Goal: Information Seeking & Learning: Learn about a topic

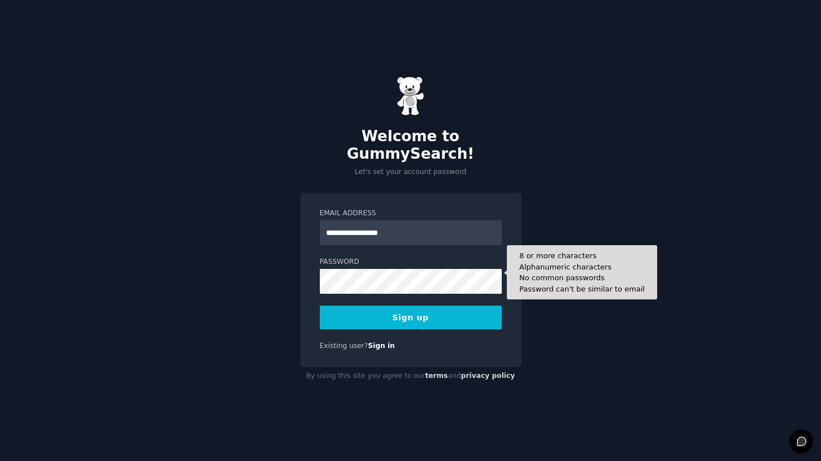
type input "**********"
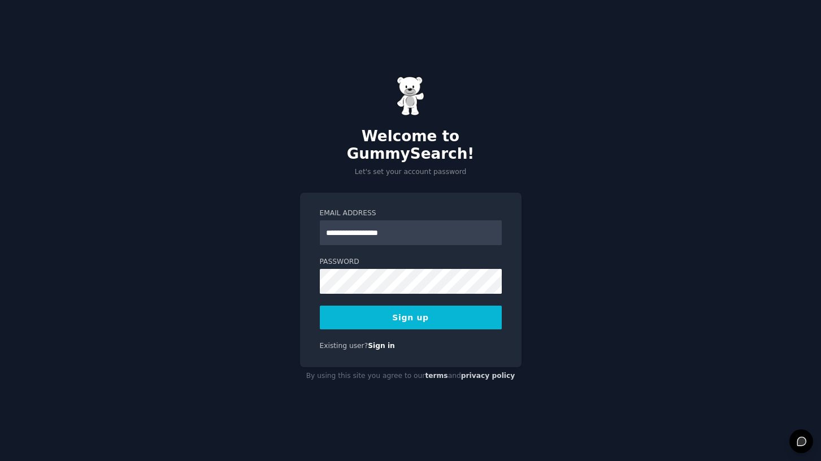
click at [438, 309] on button "Sign up" at bounding box center [411, 318] width 182 height 24
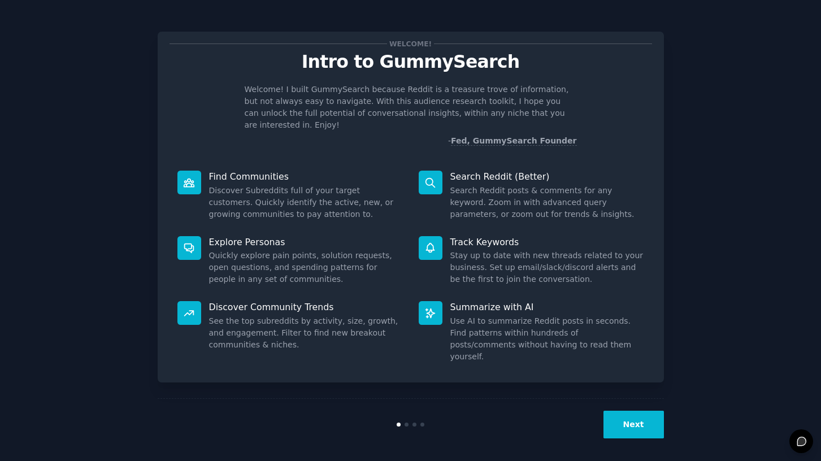
click at [638, 419] on button "Next" at bounding box center [634, 425] width 60 height 28
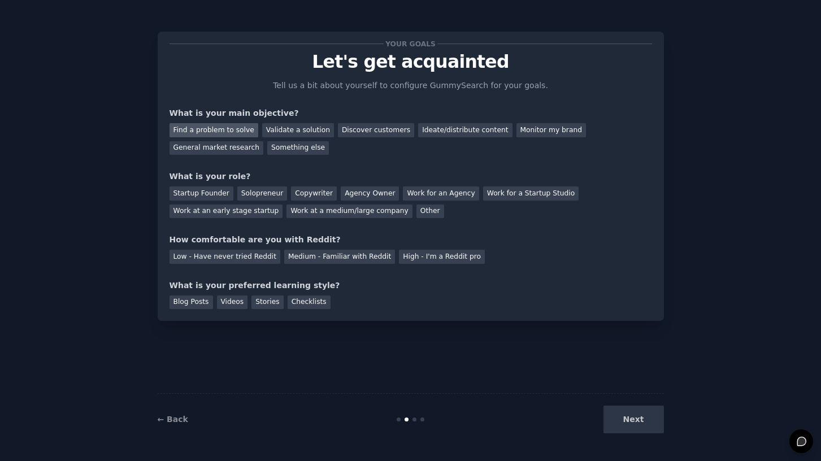
click at [228, 127] on div "Find a problem to solve" at bounding box center [214, 130] width 89 height 14
click at [282, 129] on div "Validate a solution" at bounding box center [298, 130] width 72 height 14
click at [211, 126] on div "Find a problem to solve" at bounding box center [214, 130] width 89 height 14
click at [250, 195] on div "Solopreneur" at bounding box center [262, 194] width 50 height 14
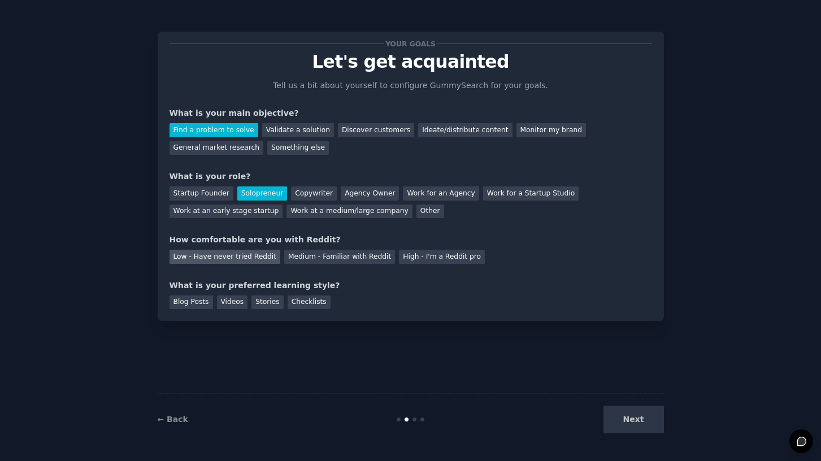
click at [246, 254] on div "Low - Have never tried Reddit" at bounding box center [225, 257] width 111 height 14
click at [231, 300] on div "Videos" at bounding box center [232, 303] width 31 height 14
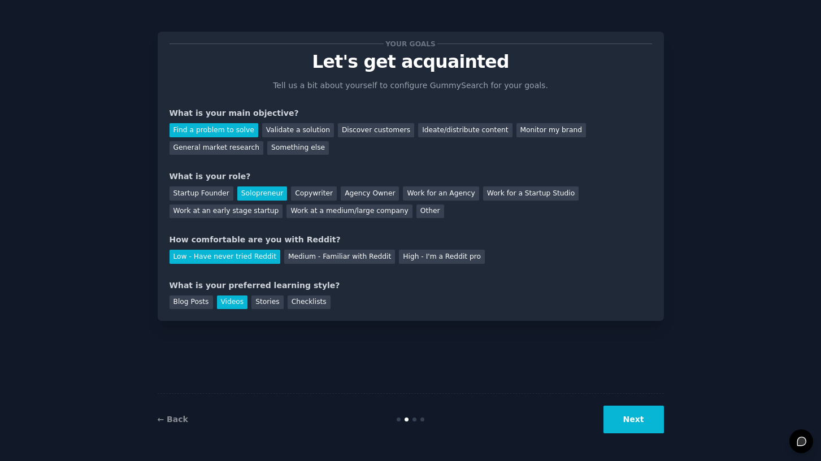
click at [633, 414] on button "Next" at bounding box center [634, 420] width 60 height 28
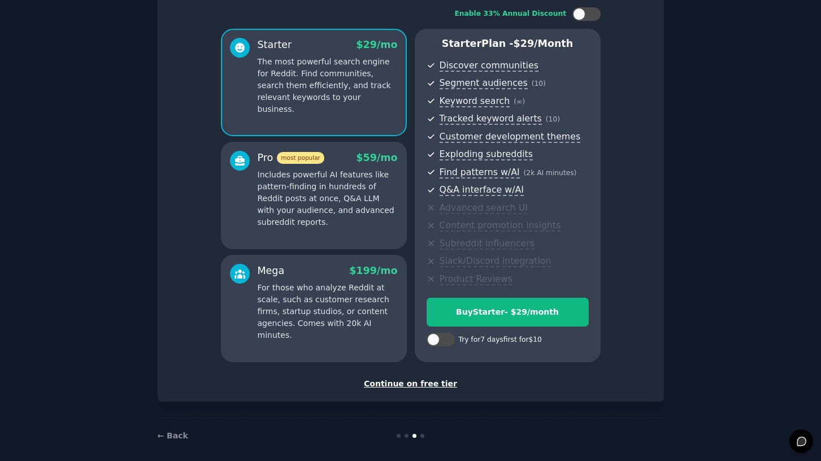
scroll to position [81, 0]
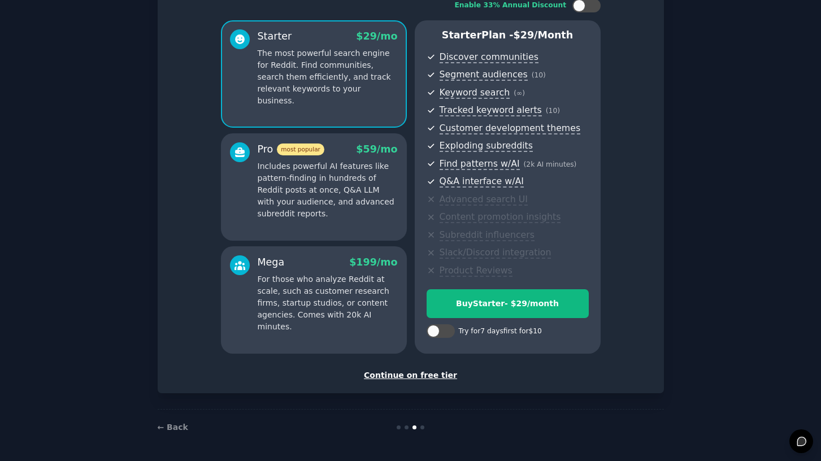
click at [421, 373] on div "Continue on free tier" at bounding box center [411, 376] width 483 height 12
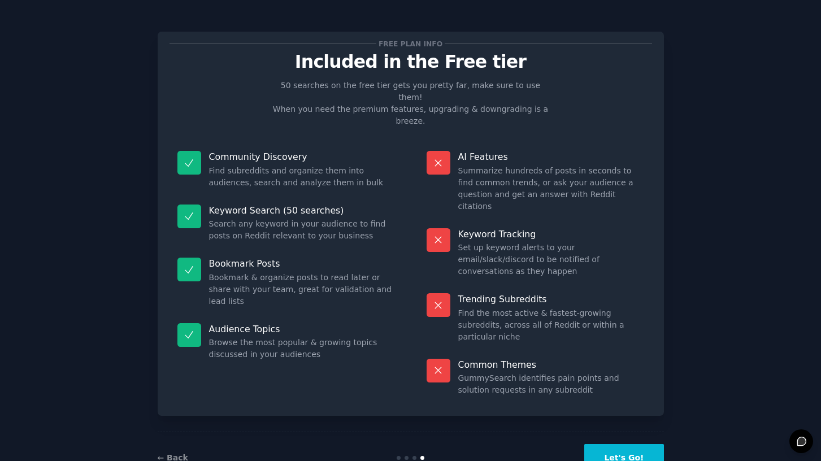
click at [621, 444] on button "Let's Go!" at bounding box center [624, 458] width 79 height 28
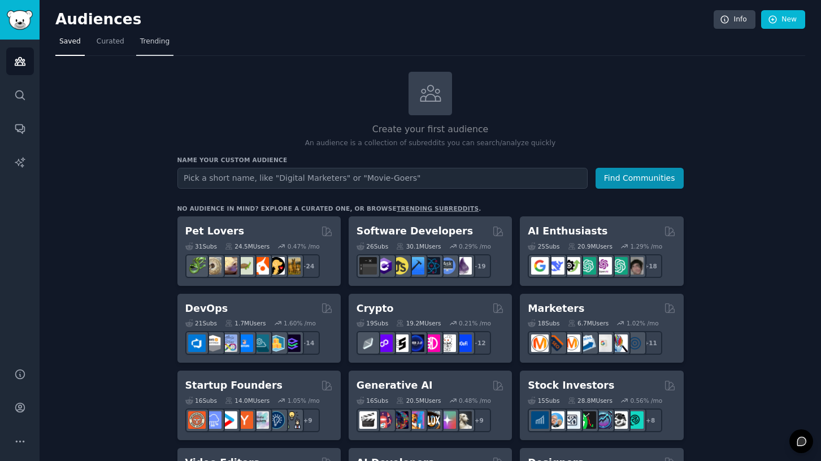
click at [152, 45] on span "Trending" at bounding box center [154, 42] width 29 height 10
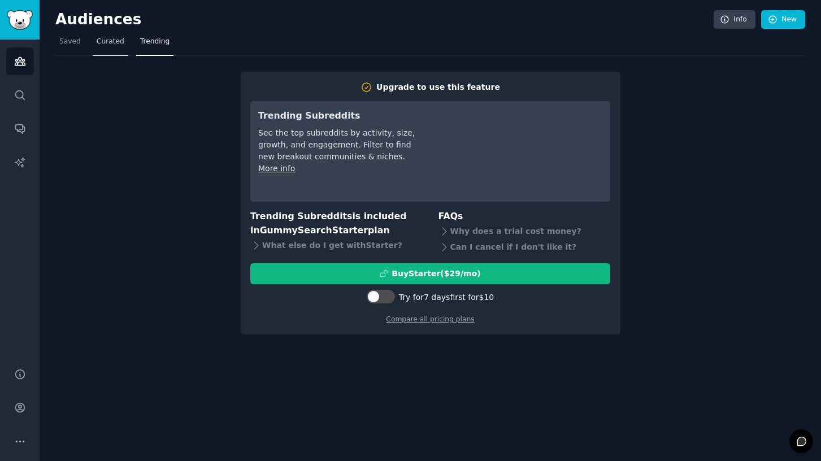
click at [100, 40] on span "Curated" at bounding box center [111, 42] width 28 height 10
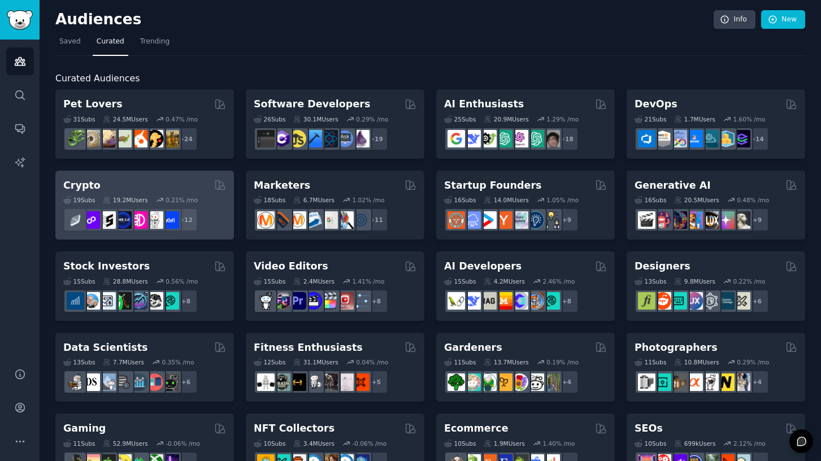
scroll to position [443, 0]
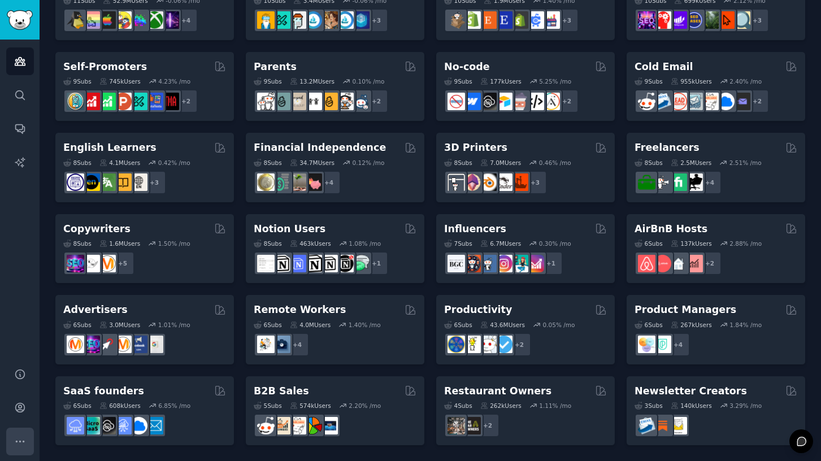
click at [23, 436] on icon "Sidebar" at bounding box center [20, 442] width 12 height 12
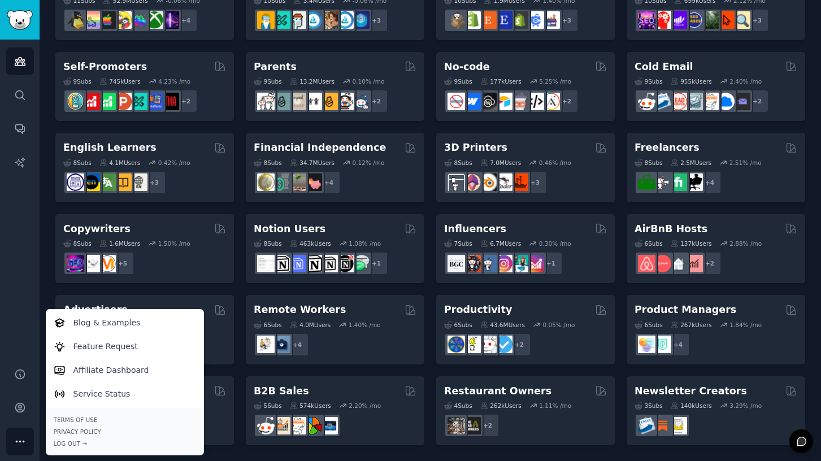
click at [24, 436] on icon "Sidebar" at bounding box center [20, 442] width 12 height 12
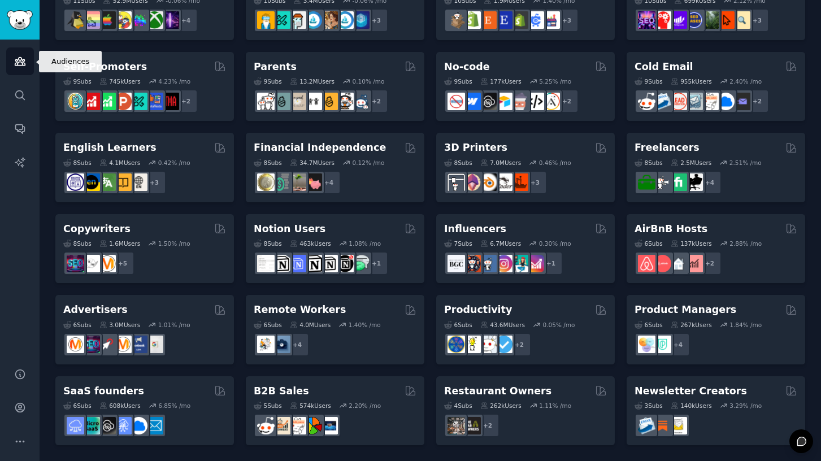
click at [16, 73] on link "Audiences" at bounding box center [20, 61] width 28 height 28
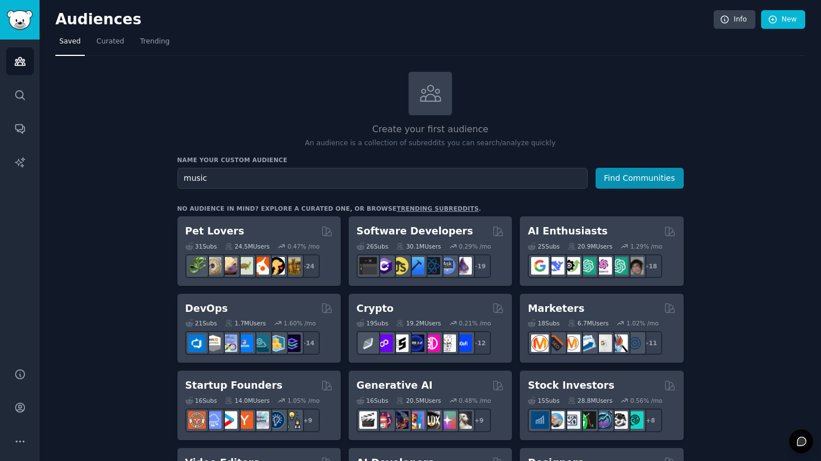
type input "music"
click at [596, 168] on button "Find Communities" at bounding box center [640, 178] width 88 height 21
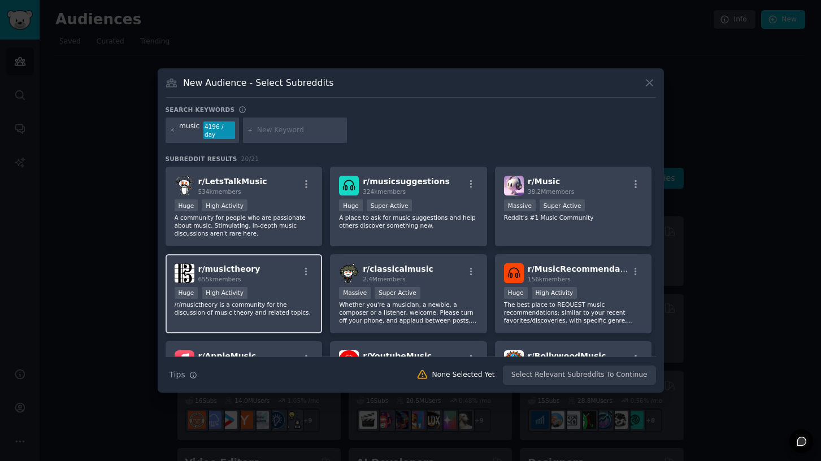
click at [263, 289] on div "Huge High Activity" at bounding box center [244, 294] width 139 height 14
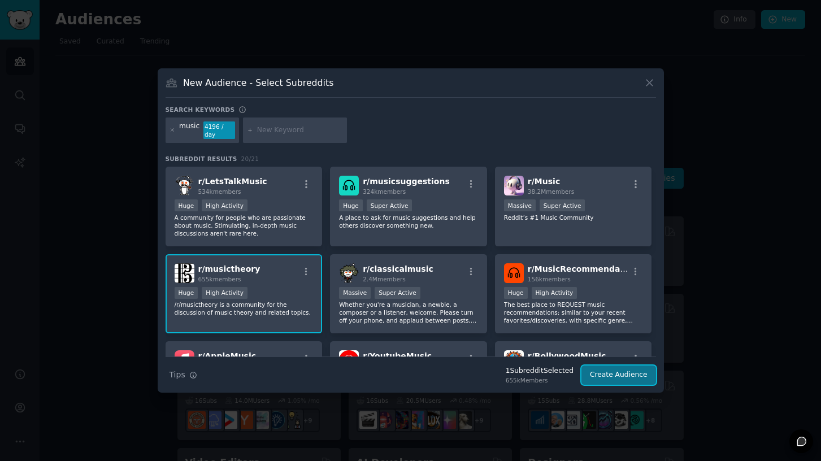
click at [612, 383] on button "Create Audience" at bounding box center [619, 375] width 75 height 19
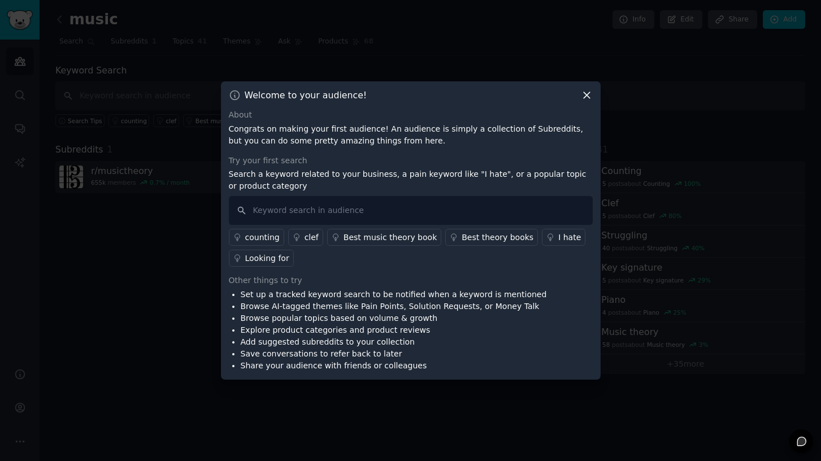
click at [585, 96] on icon at bounding box center [587, 95] width 12 height 12
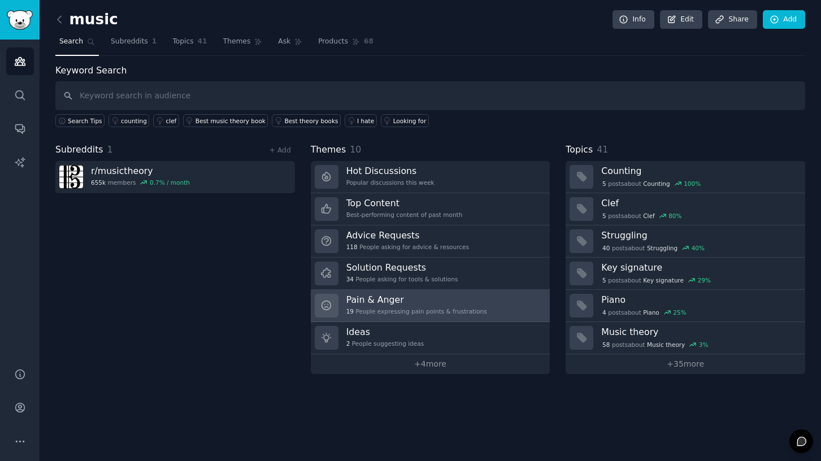
click at [443, 295] on h3 "Pain & Anger" at bounding box center [417, 300] width 141 height 12
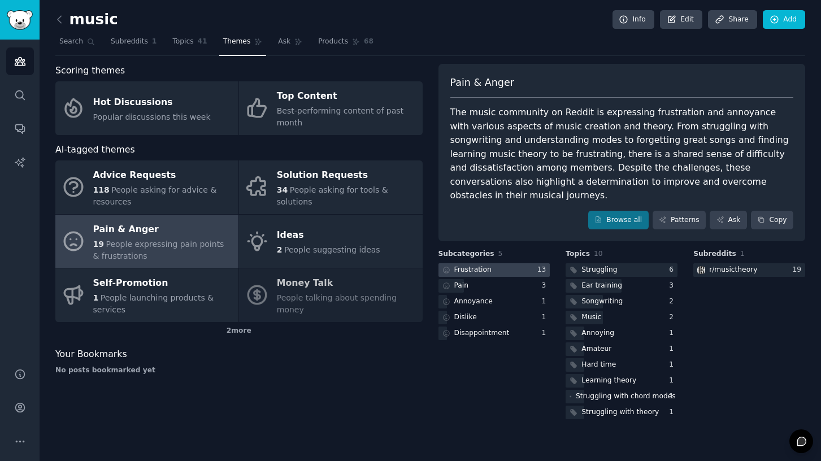
click at [482, 265] on div "Frustration" at bounding box center [473, 270] width 37 height 10
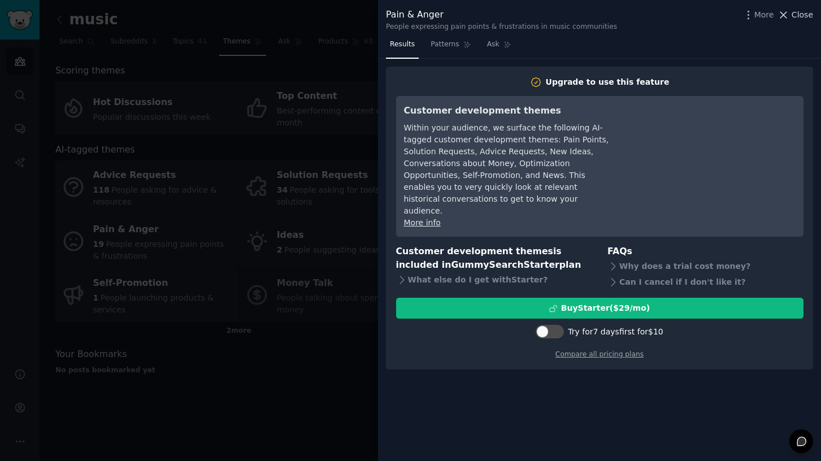
click at [806, 12] on span "Close" at bounding box center [802, 15] width 21 height 12
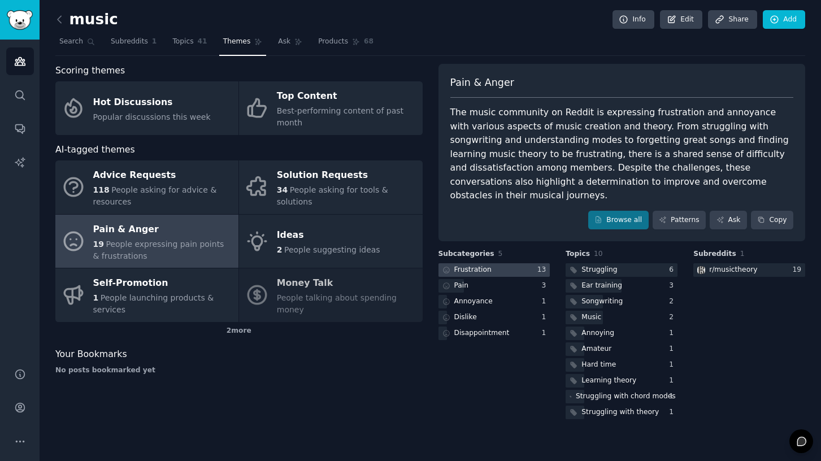
click at [492, 263] on div at bounding box center [495, 270] width 112 height 14
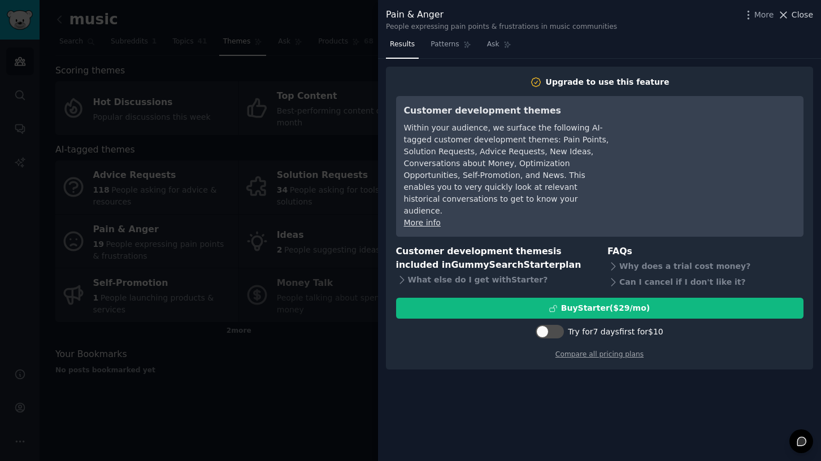
click at [801, 11] on span "Close" at bounding box center [802, 15] width 21 height 12
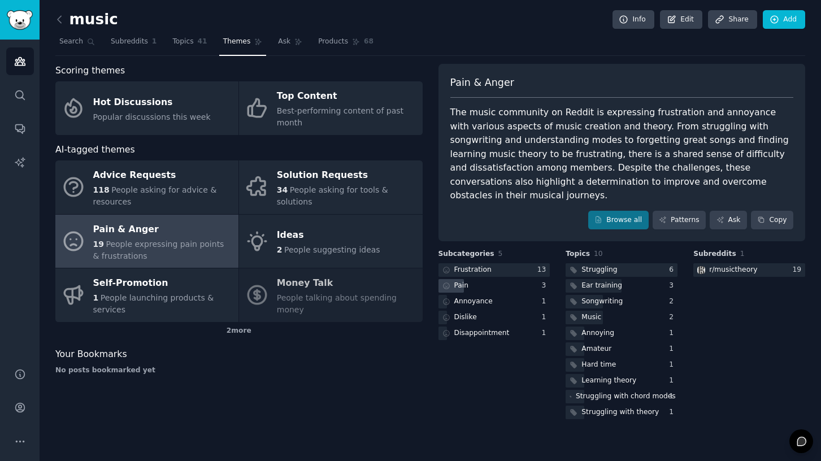
click at [477, 279] on div "Pain" at bounding box center [495, 286] width 112 height 14
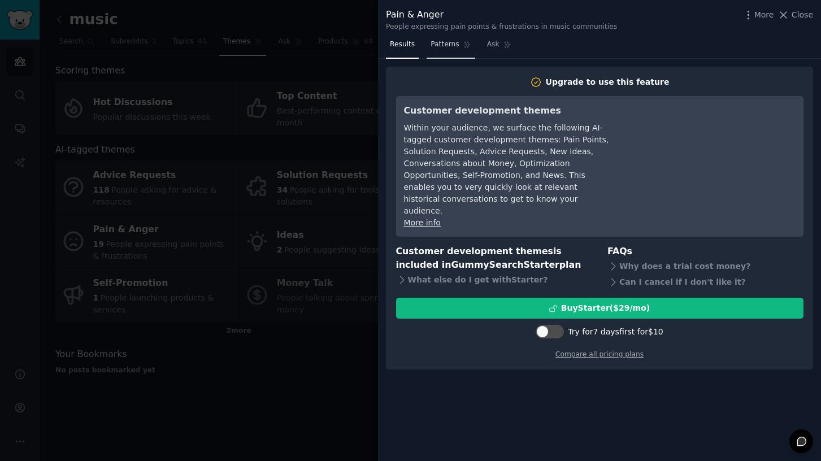
click at [427, 47] on link "Patterns" at bounding box center [451, 47] width 48 height 23
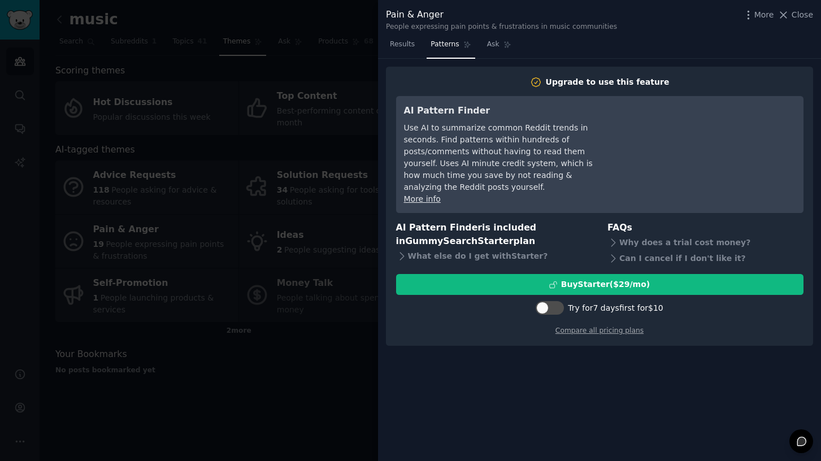
click at [815, 11] on div "Pain & Anger People expressing pain points & frustrations in music communities …" at bounding box center [599, 18] width 443 height 36
click at [803, 15] on span "Close" at bounding box center [802, 15] width 21 height 12
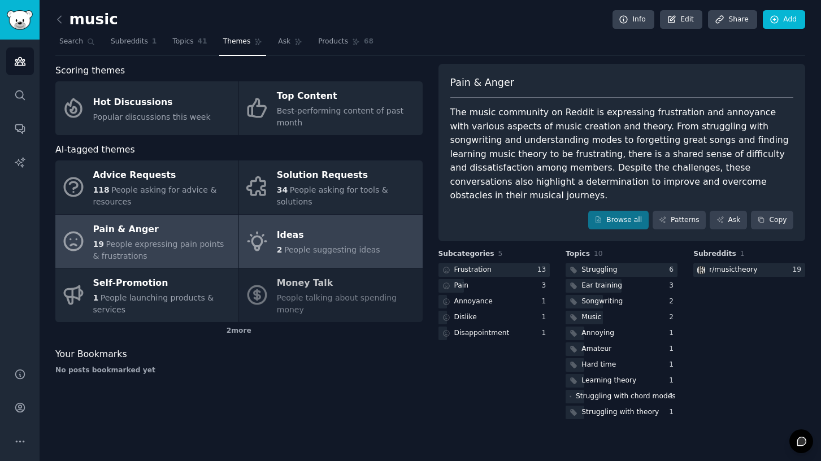
click at [354, 248] on span "People suggesting ideas" at bounding box center [332, 249] width 96 height 9
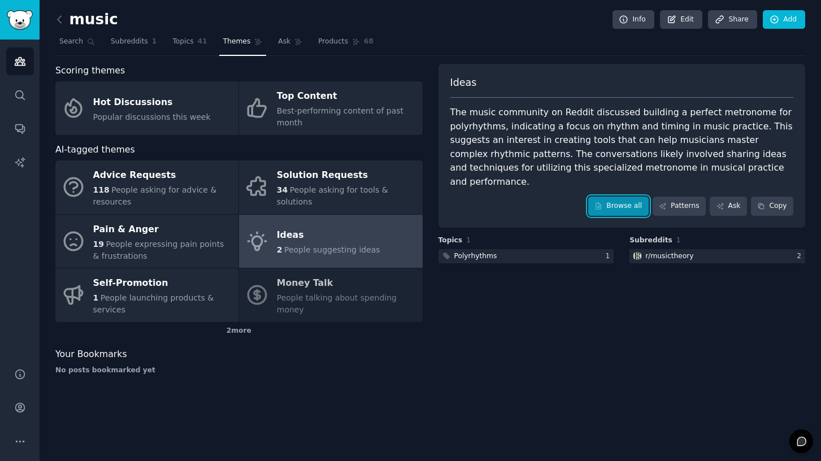
click at [627, 197] on link "Browse all" at bounding box center [619, 206] width 60 height 19
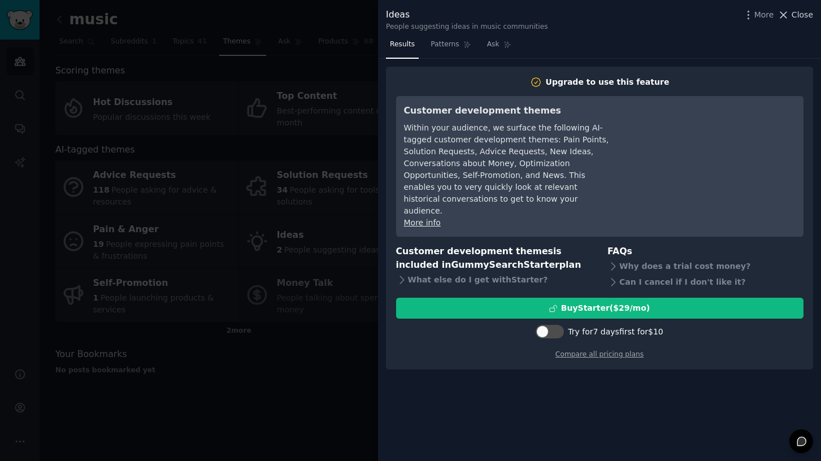
click at [791, 12] on button "Close" at bounding box center [796, 15] width 36 height 12
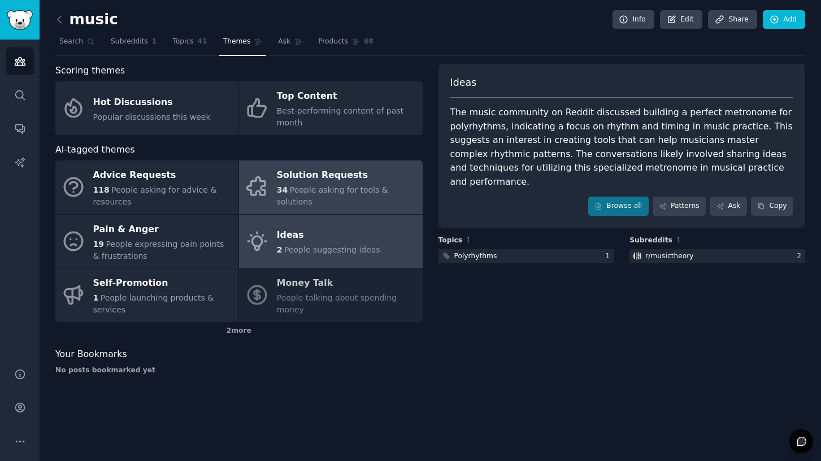
click at [363, 198] on span "People asking for tools & solutions" at bounding box center [332, 195] width 111 height 21
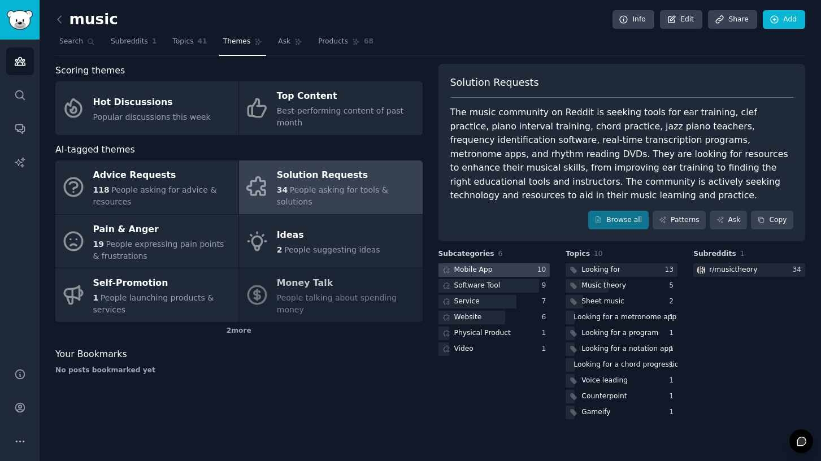
click at [475, 265] on div "Mobile App" at bounding box center [474, 270] width 38 height 10
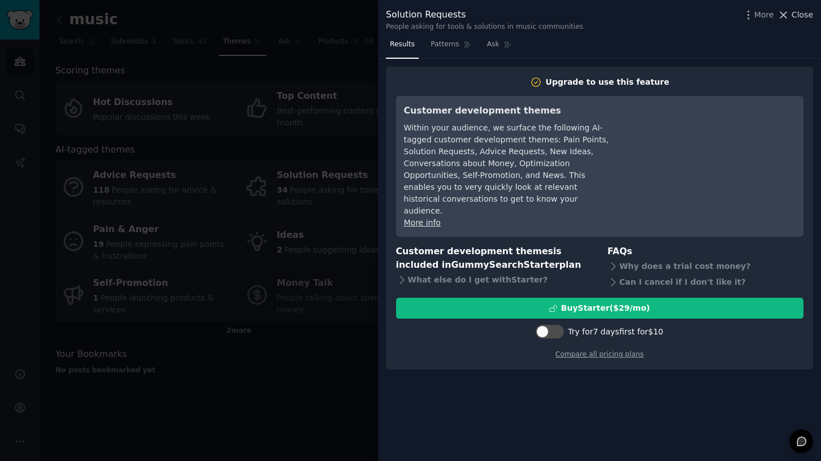
click at [790, 18] on icon at bounding box center [784, 15] width 12 height 12
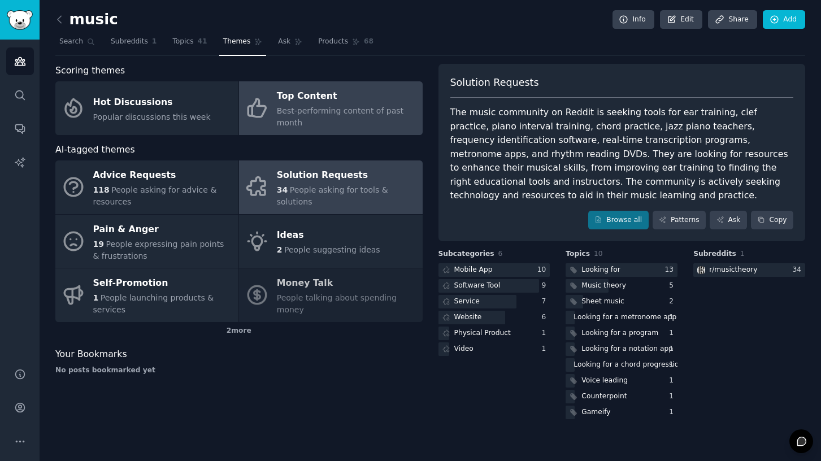
click at [379, 127] on div "Best-performing content of past month" at bounding box center [347, 117] width 140 height 24
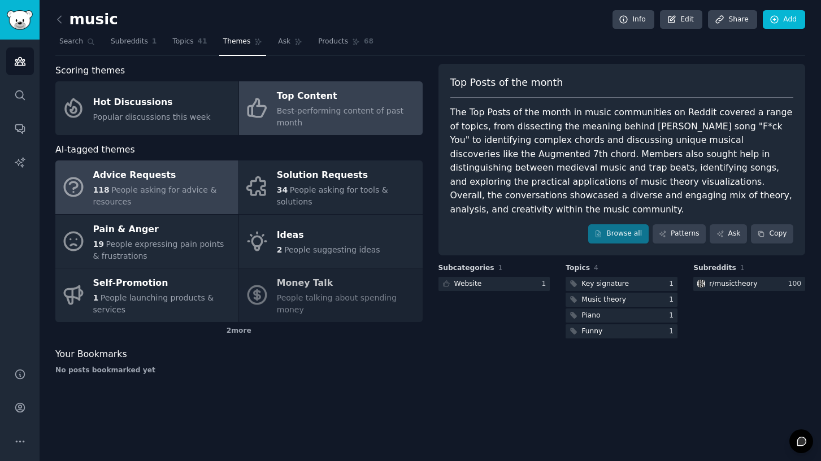
click at [143, 192] on span "People asking for advice & resources" at bounding box center [155, 195] width 124 height 21
